Goal: Information Seeking & Learning: Find specific fact

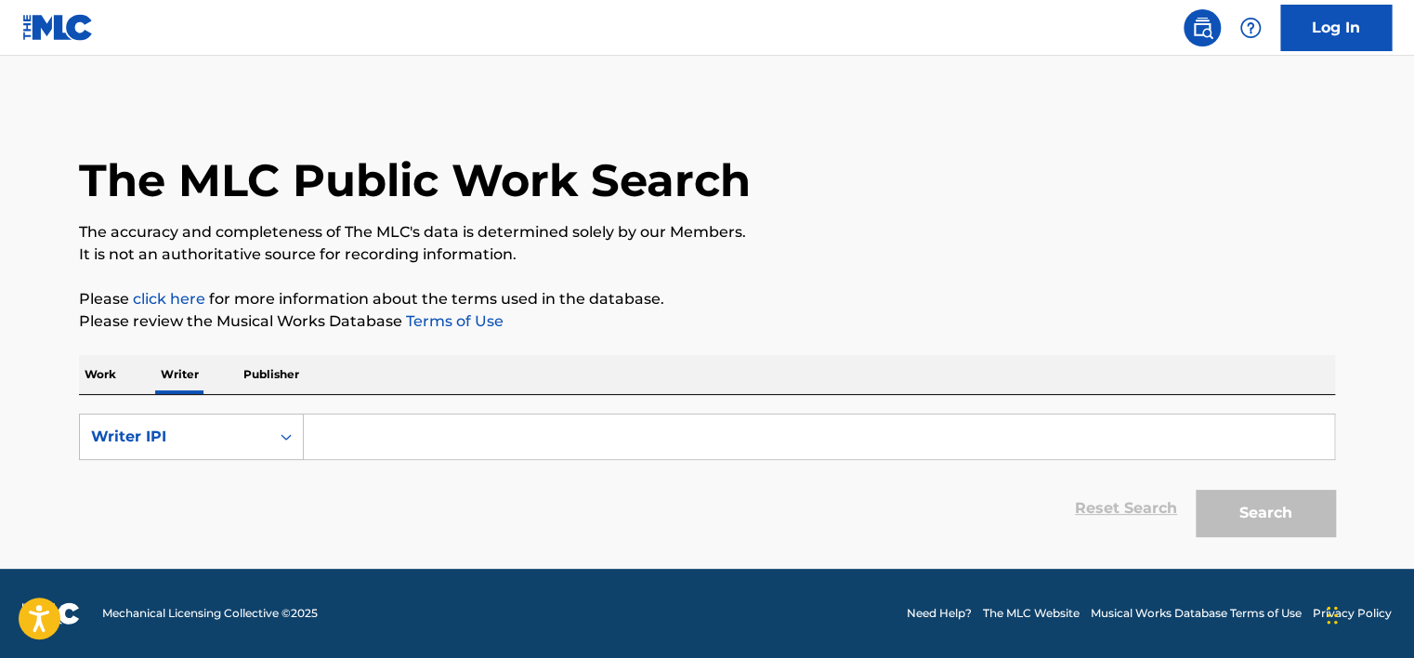
click at [381, 442] on input "Search Form" at bounding box center [819, 436] width 1030 height 45
type input "01149553539"
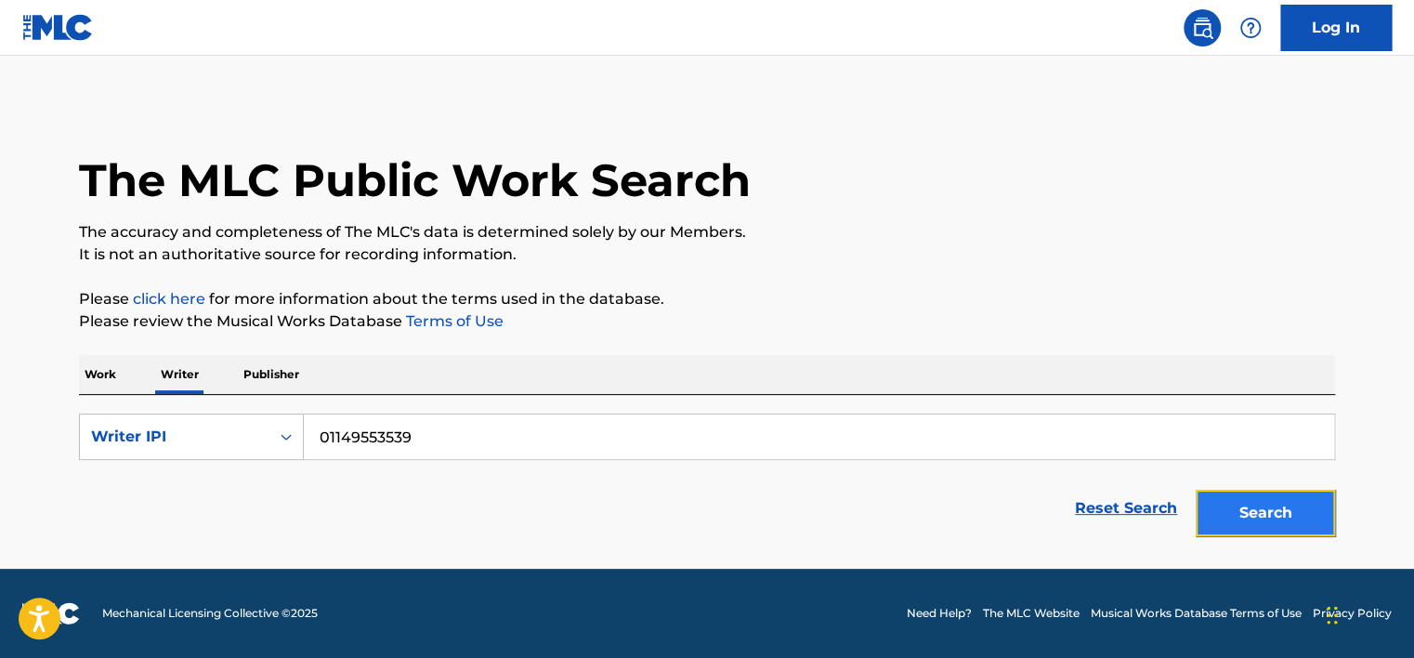
click at [1277, 506] on button "Search" at bounding box center [1264, 512] width 139 height 46
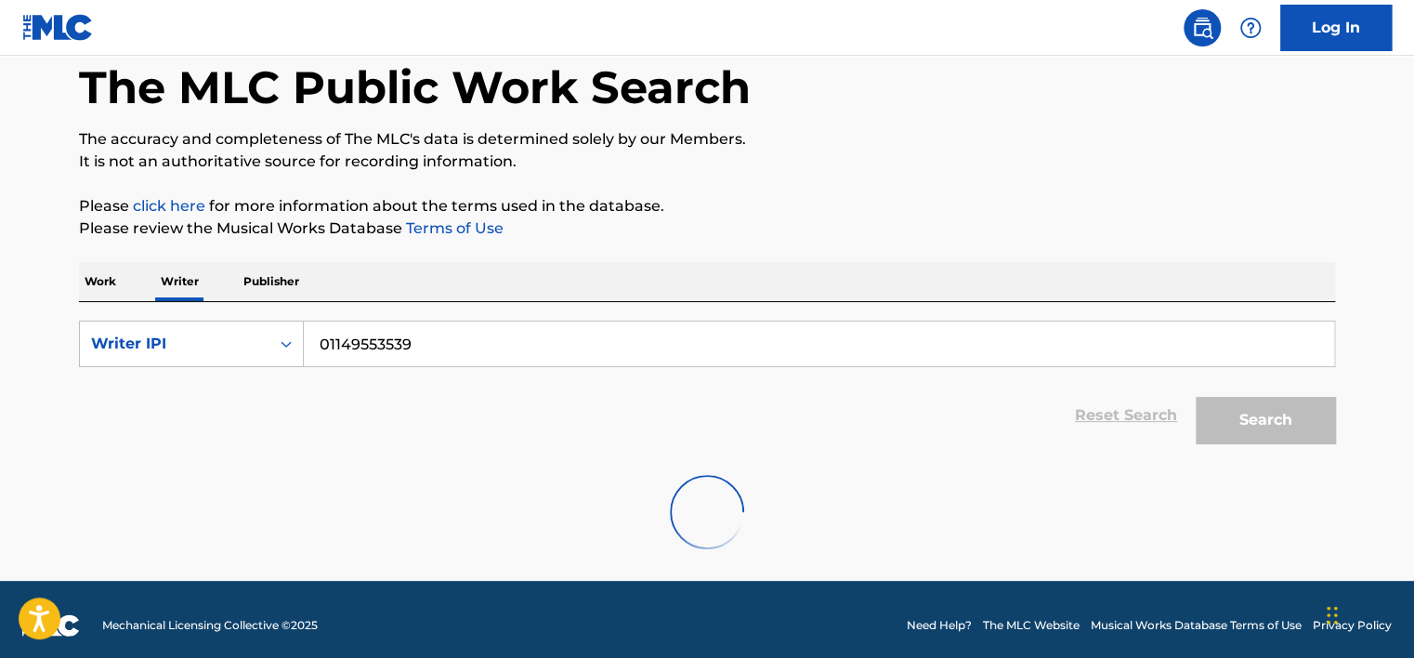
scroll to position [104, 0]
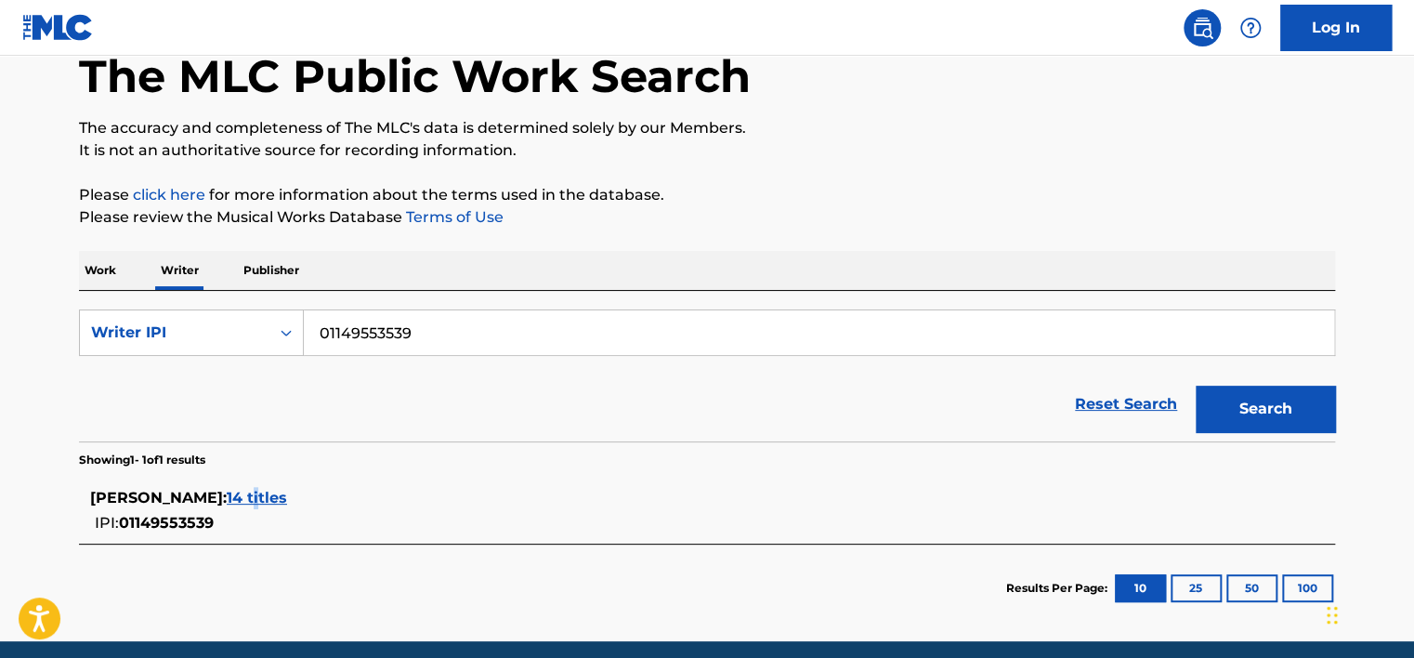
click at [432, 483] on div "[PERSON_NAME] : 14 titles IPI: 01149553539" at bounding box center [707, 510] width 1256 height 66
drag, startPoint x: 432, startPoint y: 483, endPoint x: 368, endPoint y: 408, distance: 98.8
click at [368, 408] on div "Reset Search Search" at bounding box center [707, 404] width 1256 height 74
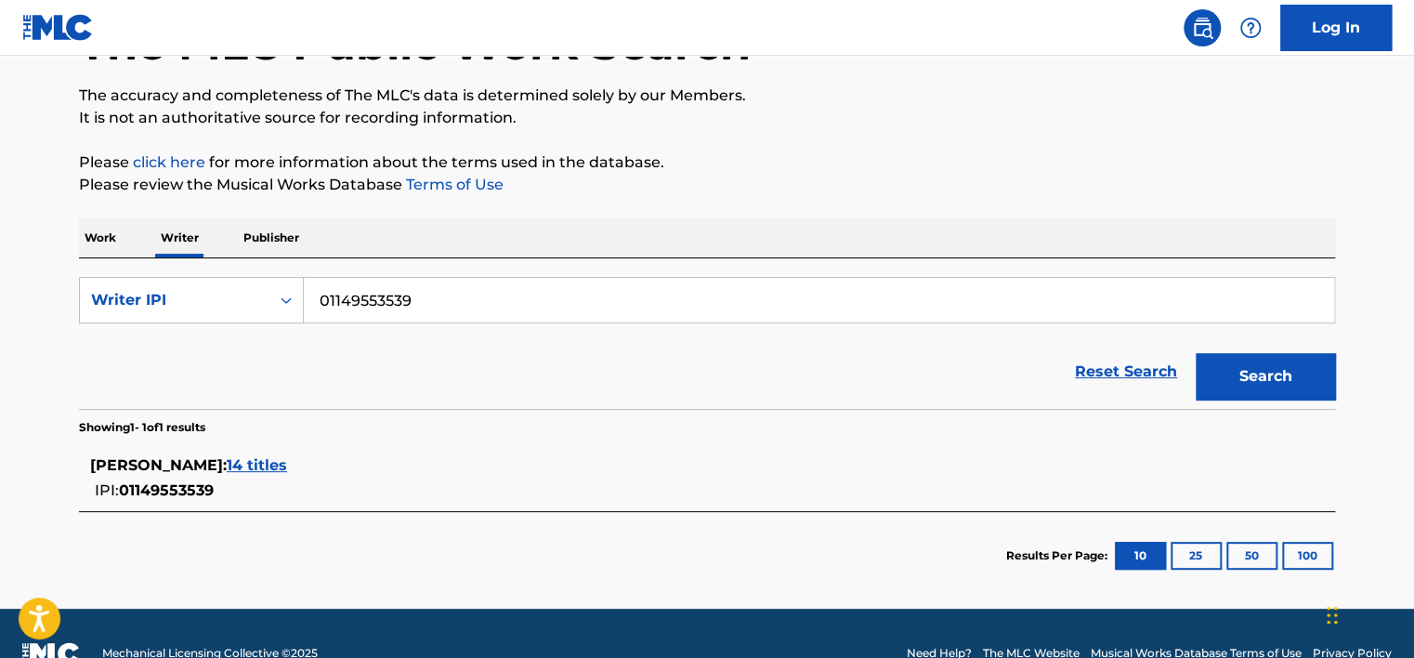
scroll to position [175, 0]
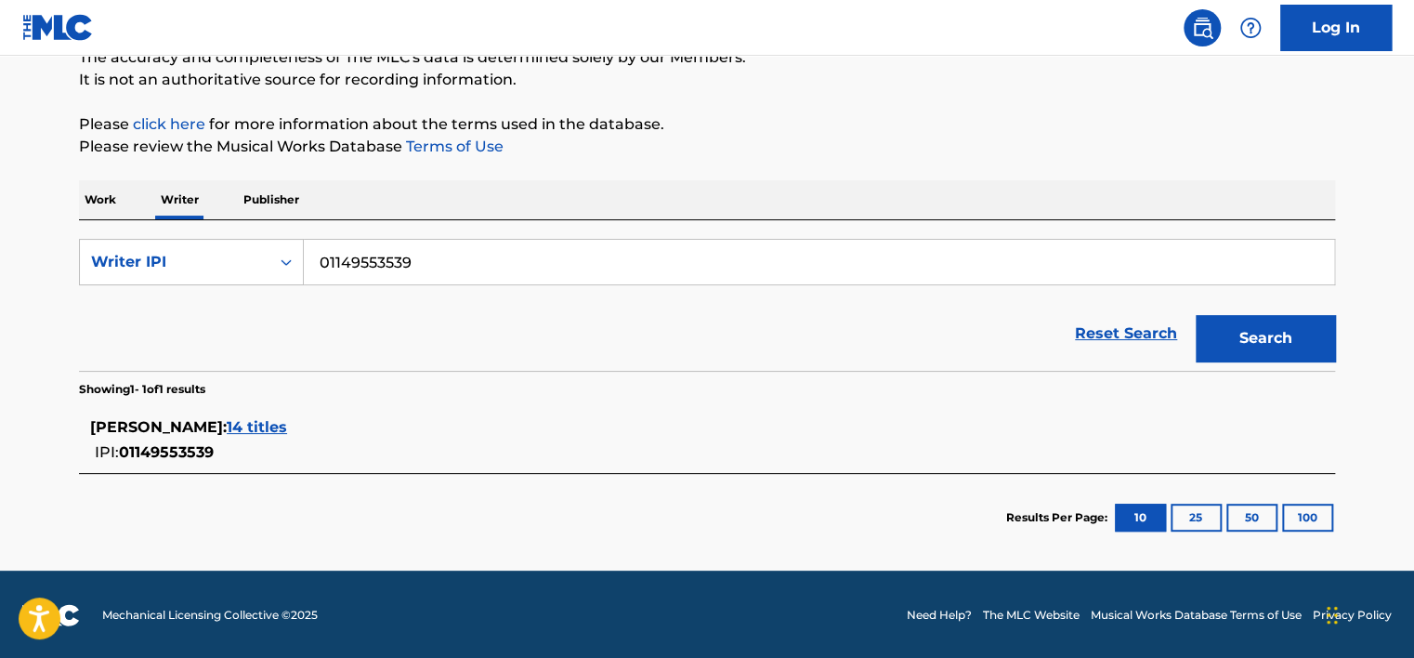
click at [287, 422] on span "14 titles" at bounding box center [257, 427] width 60 height 18
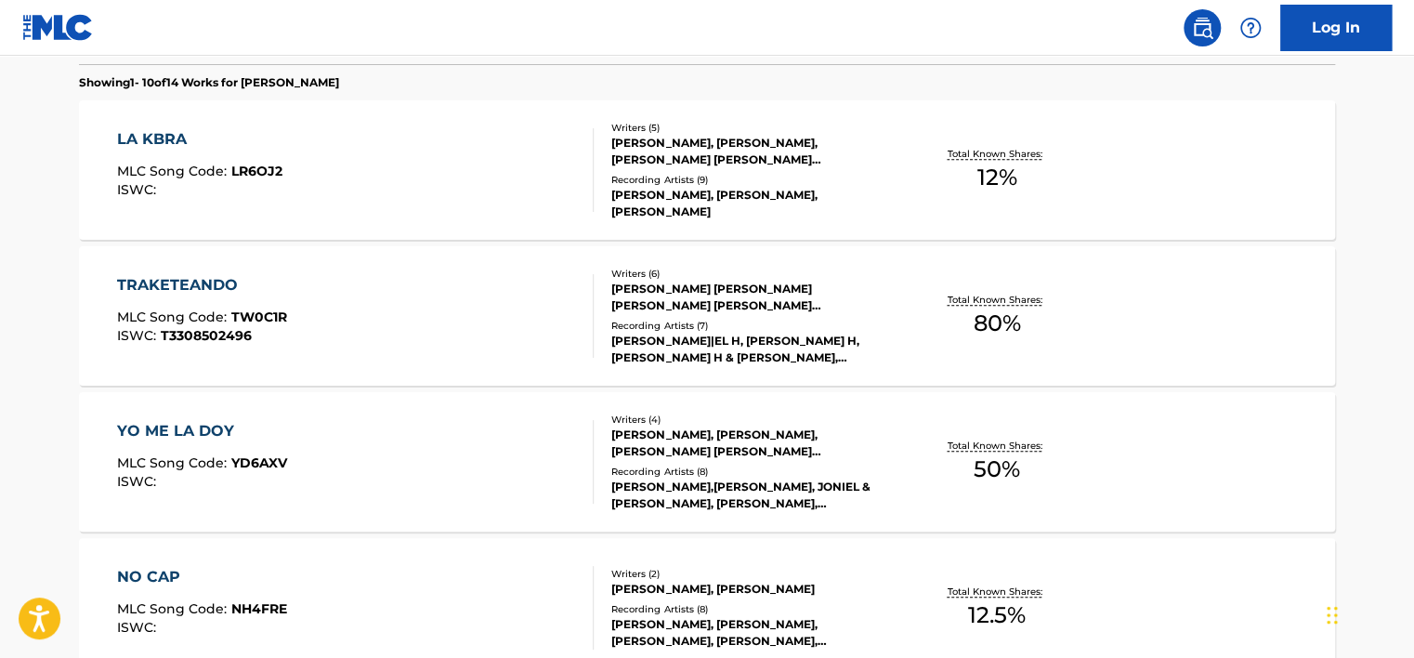
scroll to position [546, 0]
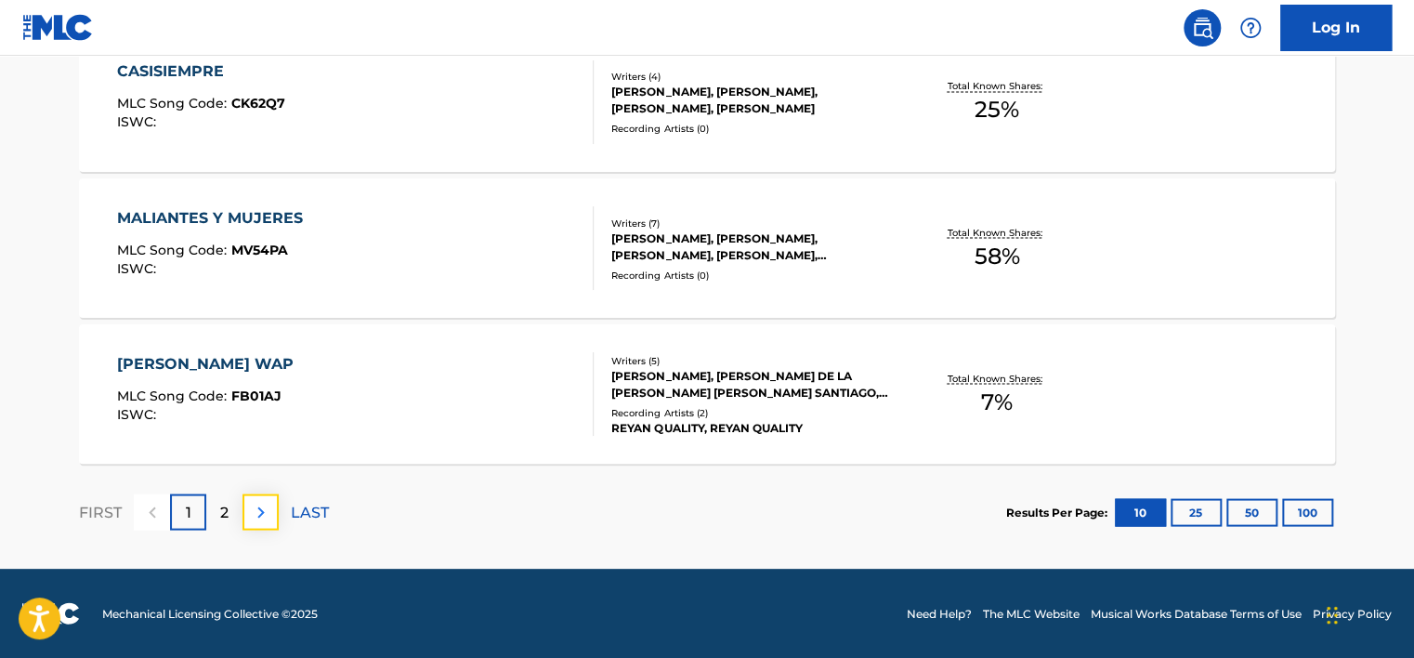
click at [251, 510] on img at bounding box center [261, 512] width 22 height 22
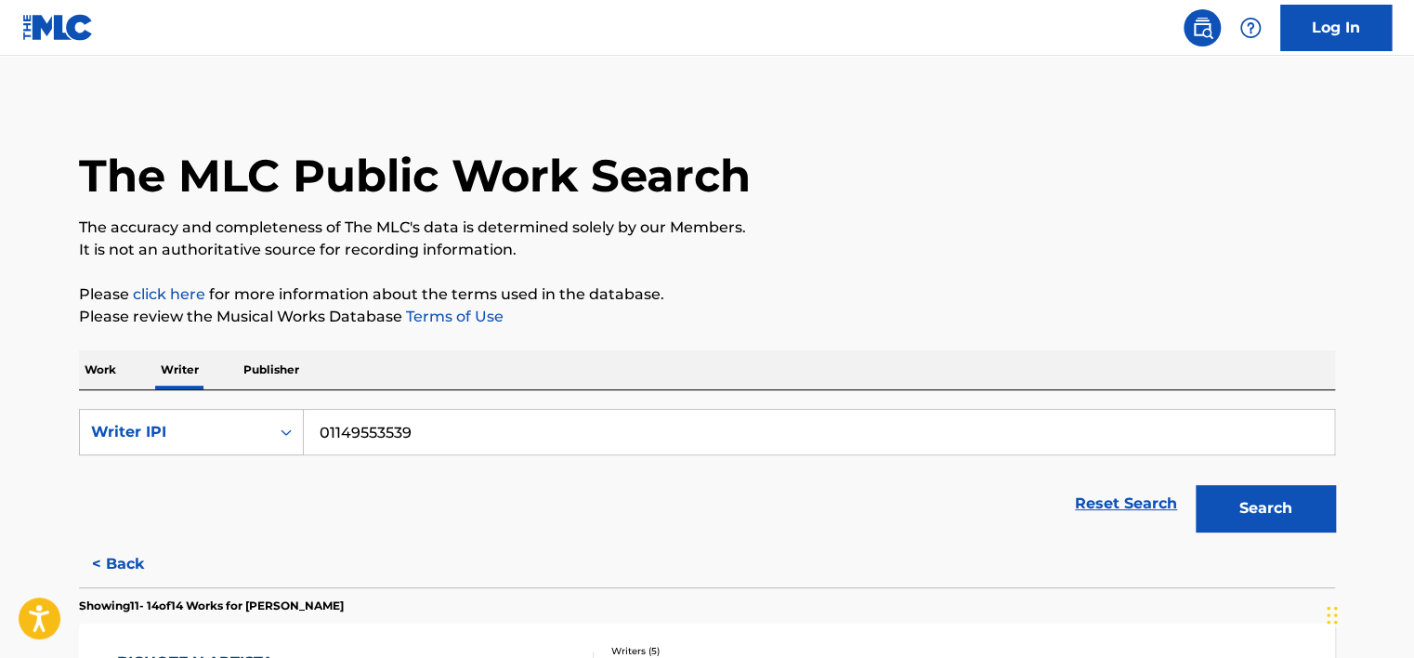
scroll to position [0, 0]
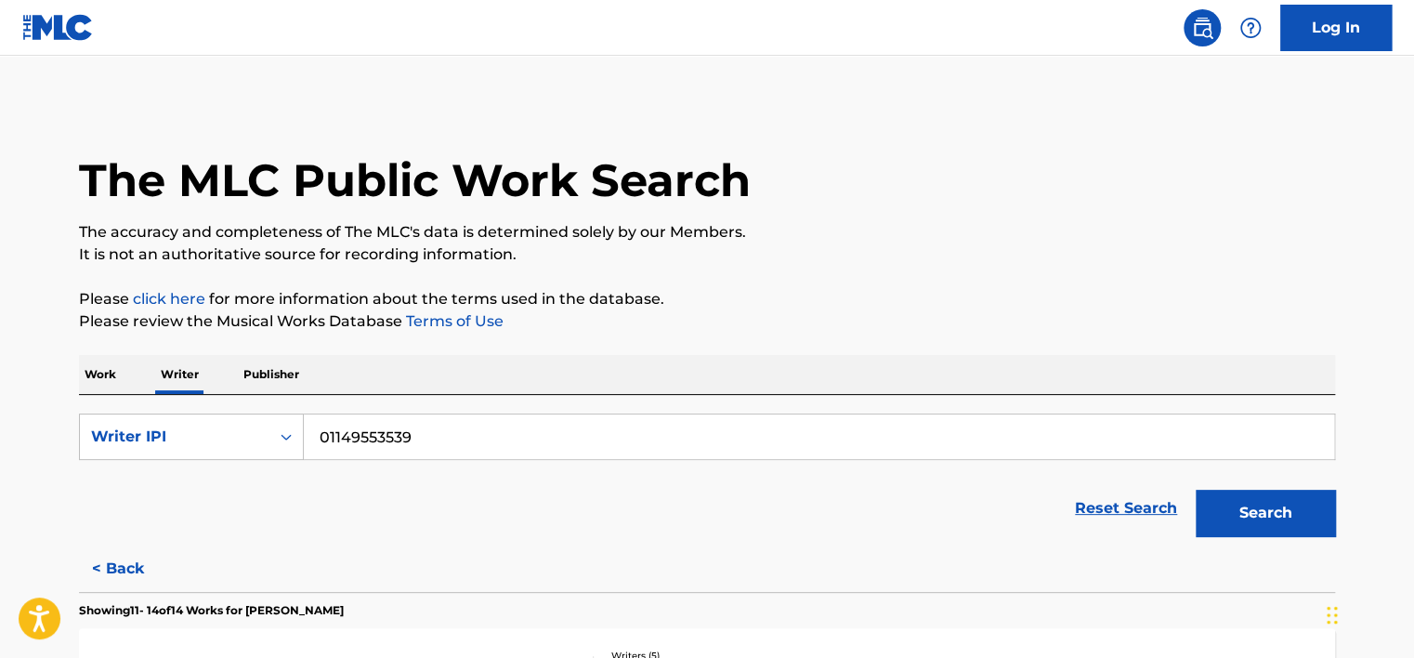
click at [74, 29] on img at bounding box center [58, 27] width 72 height 27
